Goal: Consume media (video, audio): Watch videos, listen to music or podcasts

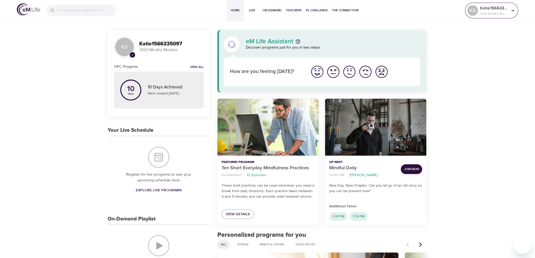
click at [500, 15] on p "3001 Mindful Minutes" at bounding box center [494, 13] width 28 height 5
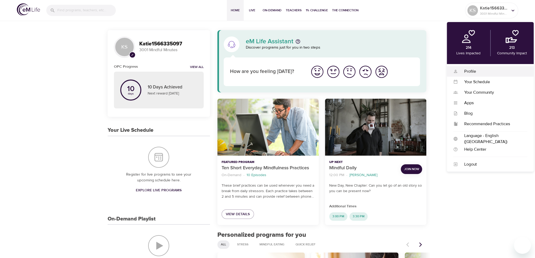
click at [477, 74] on div "Profile" at bounding box center [492, 72] width 69 height 6
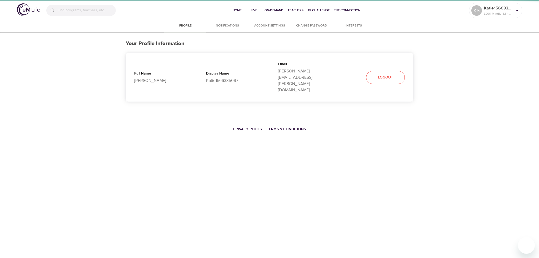
select select "10"
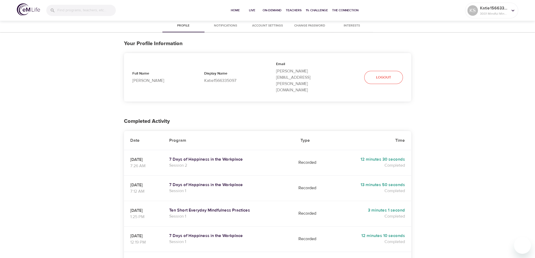
click at [29, 14] on img at bounding box center [28, 9] width 23 height 12
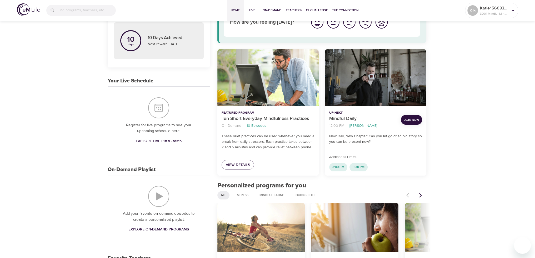
scroll to position [53, 0]
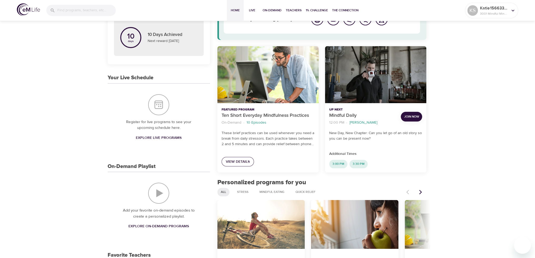
click at [245, 160] on span "View Details" at bounding box center [238, 162] width 24 height 7
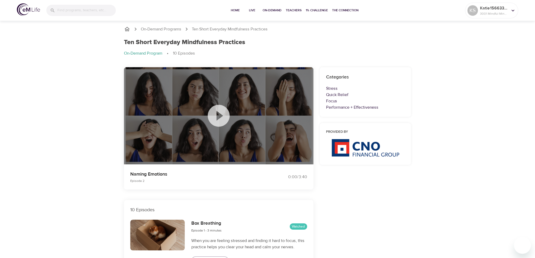
click at [223, 111] on icon at bounding box center [218, 116] width 22 height 22
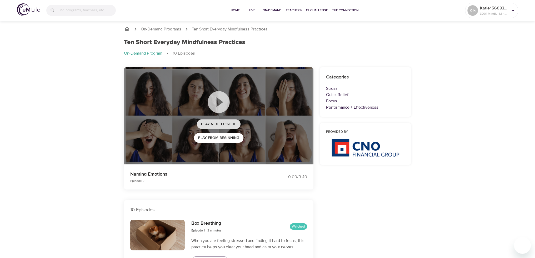
click at [216, 126] on span "Play Next Episode" at bounding box center [218, 124] width 35 height 7
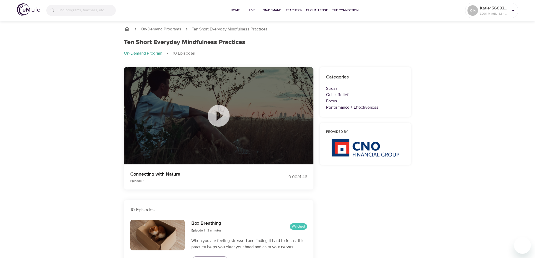
click at [162, 28] on p "On-Demand Programs" at bounding box center [161, 29] width 40 height 6
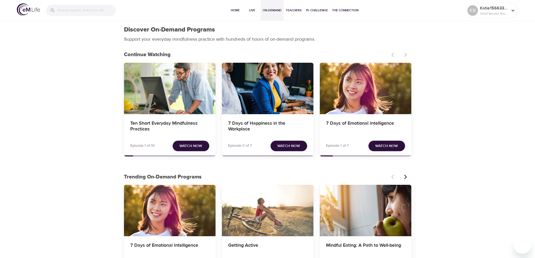
click at [273, 91] on div "7 Days of Happiness in the Workplace" at bounding box center [268, 89] width 92 height 52
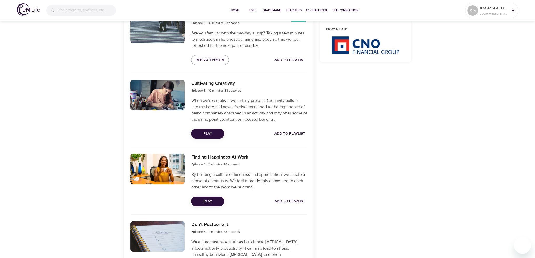
scroll to position [289, 0]
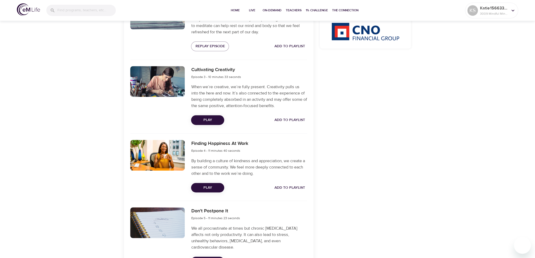
click at [214, 121] on span "Play" at bounding box center [207, 120] width 25 height 7
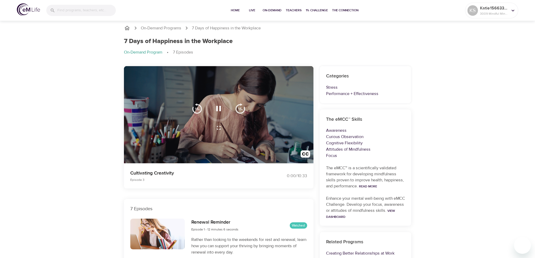
scroll to position [0, 0]
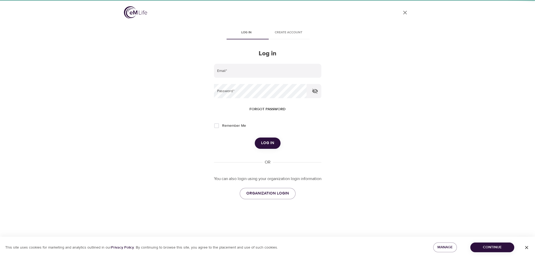
type input "[PERSON_NAME][EMAIL_ADDRESS][PERSON_NAME][DOMAIN_NAME]"
